Goal: Information Seeking & Learning: Find specific page/section

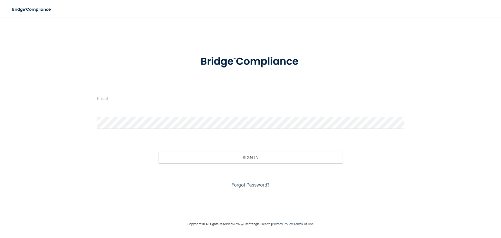
click at [115, 97] on input "email" at bounding box center [250, 98] width 307 height 12
type input "[EMAIL_ADDRESS][DOMAIN_NAME]"
click at [139, 101] on input "[EMAIL_ADDRESS][DOMAIN_NAME]" at bounding box center [250, 98] width 307 height 12
drag, startPoint x: 174, startPoint y: 98, endPoint x: 79, endPoint y: 93, distance: 95.1
click at [80, 93] on div "[EMAIL_ADDRESS][DOMAIN_NAME] Invalid email/password. You don't have permission …" at bounding box center [250, 119] width 480 height 194
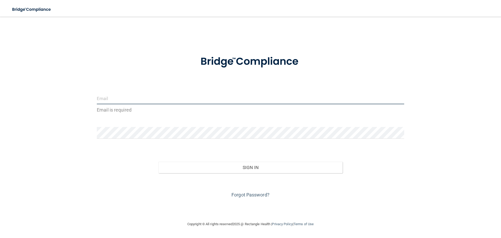
click at [106, 96] on input "email" at bounding box center [250, 98] width 307 height 12
type input "[EMAIL_ADDRESS][DOMAIN_NAME]"
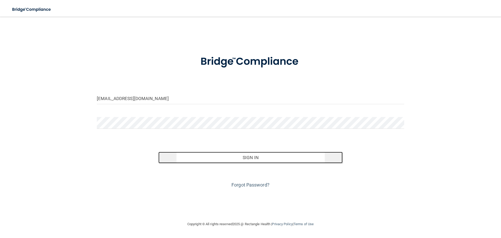
click at [217, 158] on button "Sign In" at bounding box center [250, 157] width 185 height 11
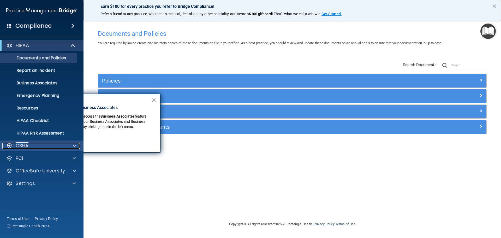
click at [47, 148] on div "OSHA" at bounding box center [34, 146] width 65 height 6
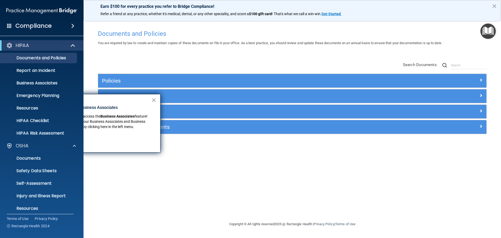
click at [154, 99] on button "×" at bounding box center [153, 100] width 5 height 8
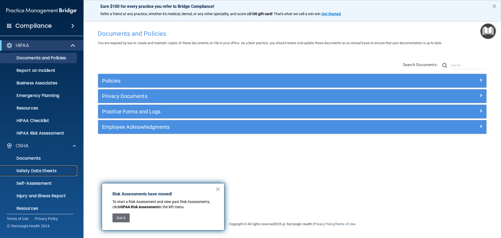
click at [54, 170] on p "Safety Data Sheets" at bounding box center [38, 170] width 71 height 5
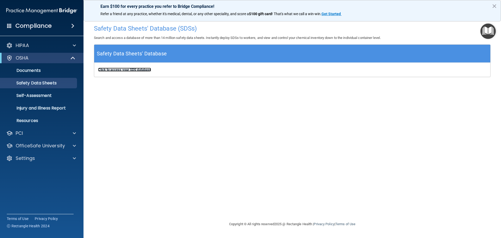
click at [141, 70] on b "Click to access your SDS database" at bounding box center [124, 70] width 53 height 4
